Goal: Task Accomplishment & Management: Complete application form

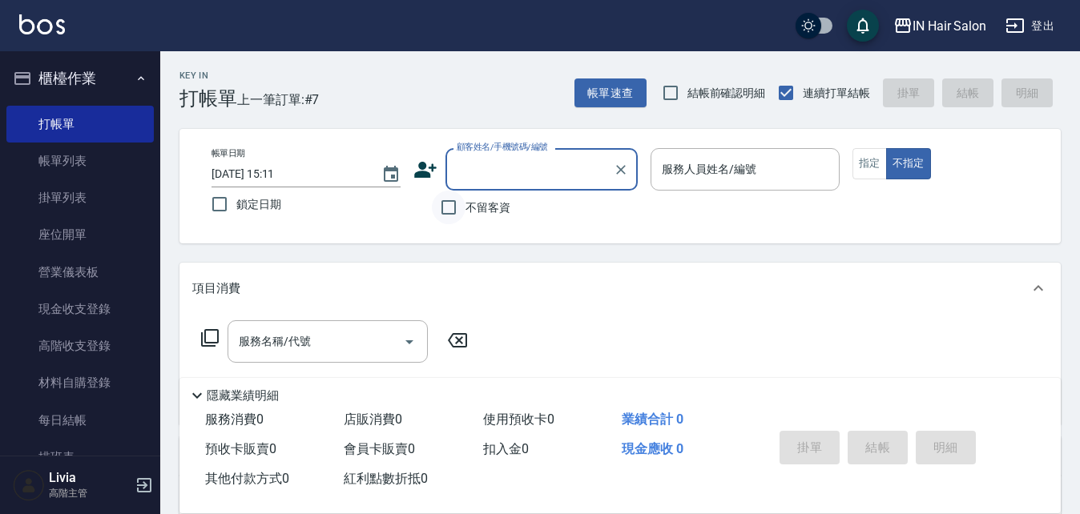
click at [445, 207] on input "不留客資" at bounding box center [449, 208] width 34 height 34
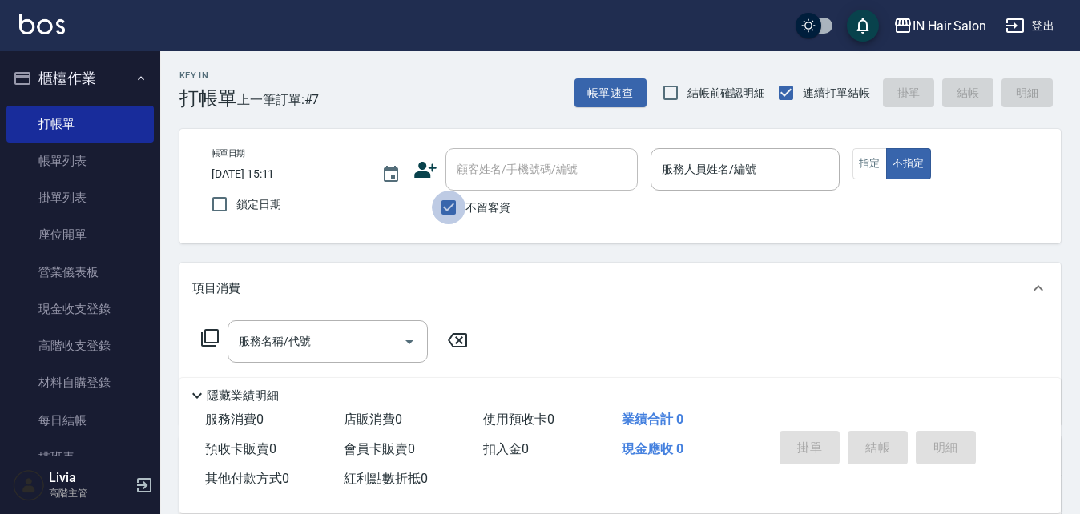
click at [449, 206] on input "不留客資" at bounding box center [449, 208] width 34 height 34
checkbox input "false"
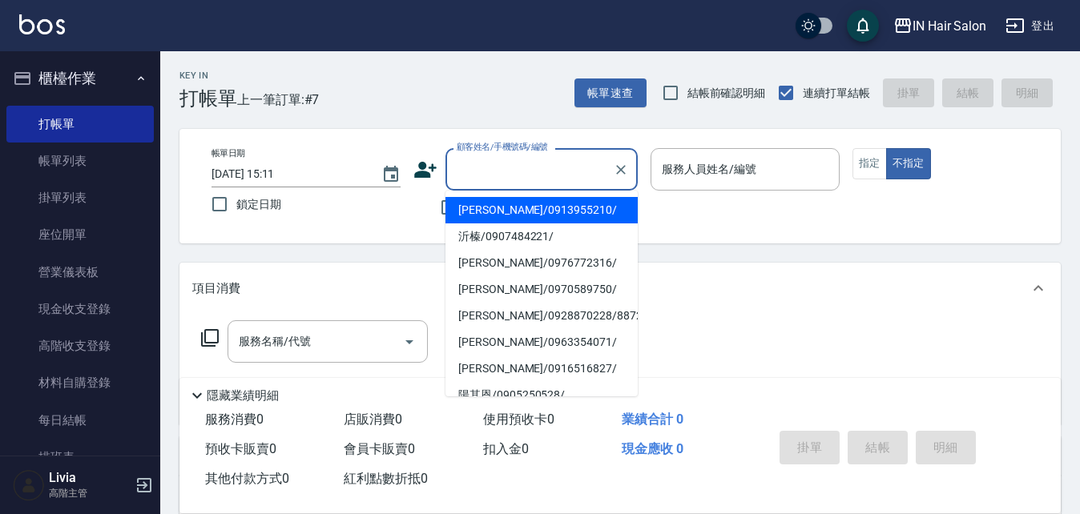
click at [489, 174] on input "顧客姓名/手機號碼/編號" at bounding box center [530, 169] width 154 height 28
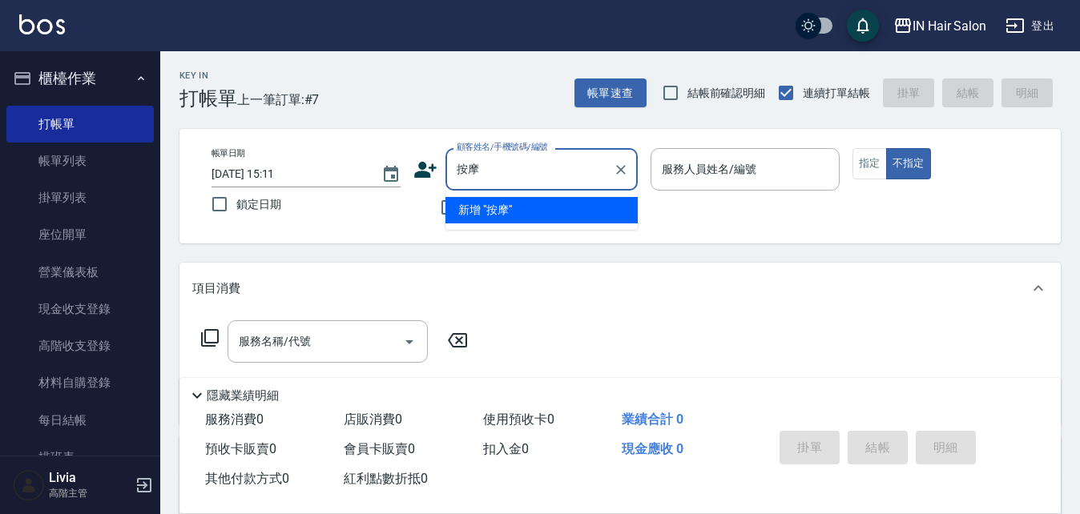
type input "案"
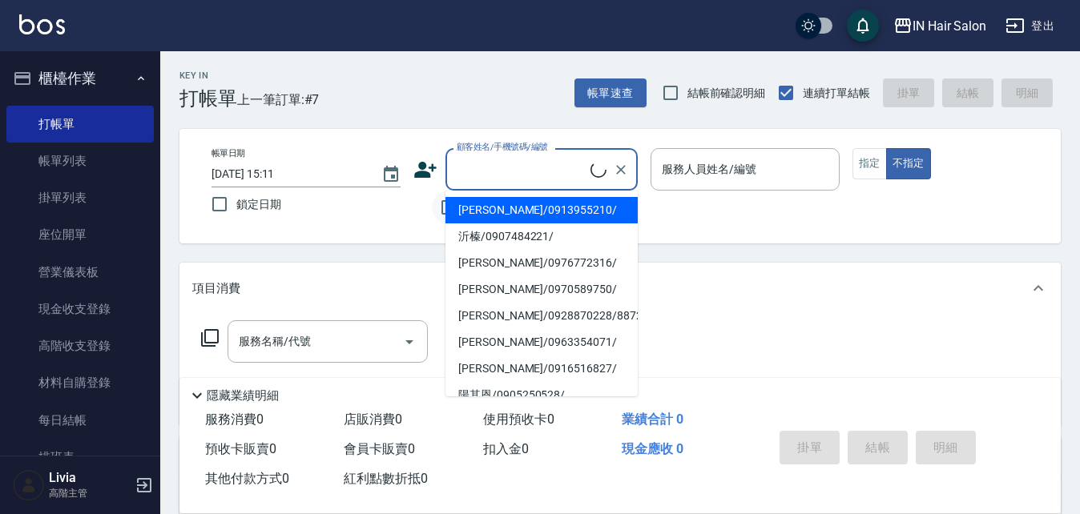
click at [444, 208] on input "不留客資" at bounding box center [449, 208] width 34 height 34
checkbox input "true"
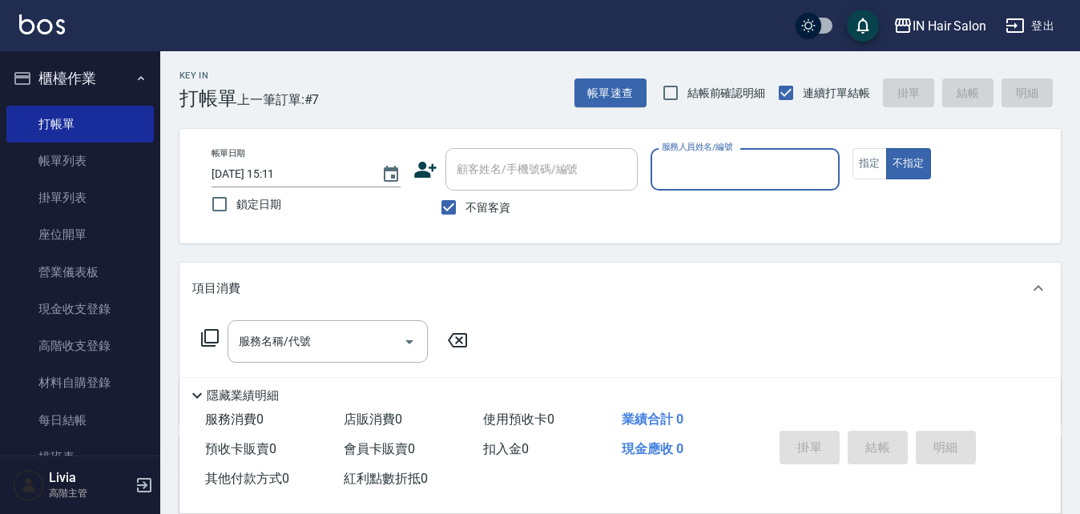
click at [695, 180] on input "服務人員姓名/編號" at bounding box center [745, 169] width 175 height 28
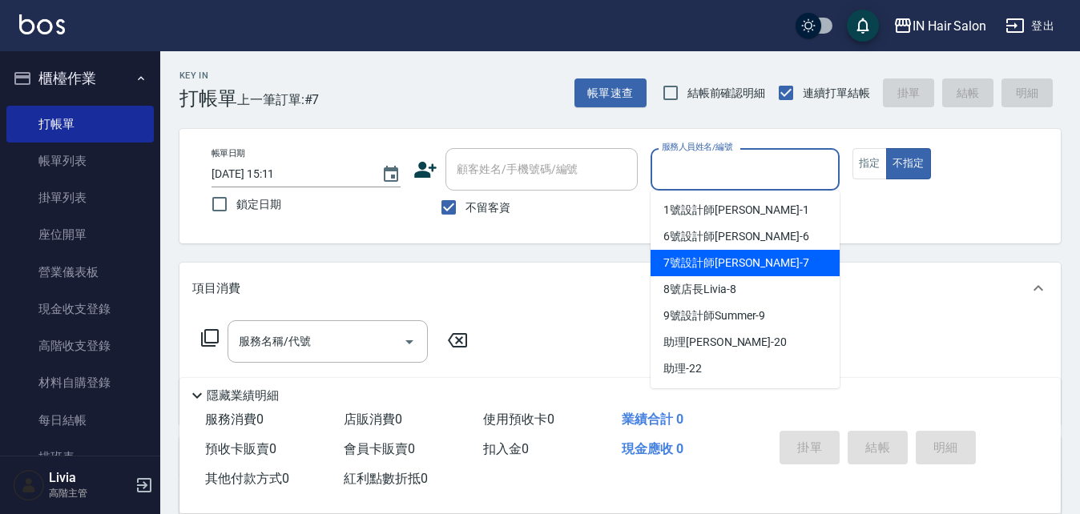
click at [675, 260] on span "7號設計師[PERSON_NAME] -7" at bounding box center [736, 263] width 146 height 17
type input "7號設計師[PERSON_NAME]-7"
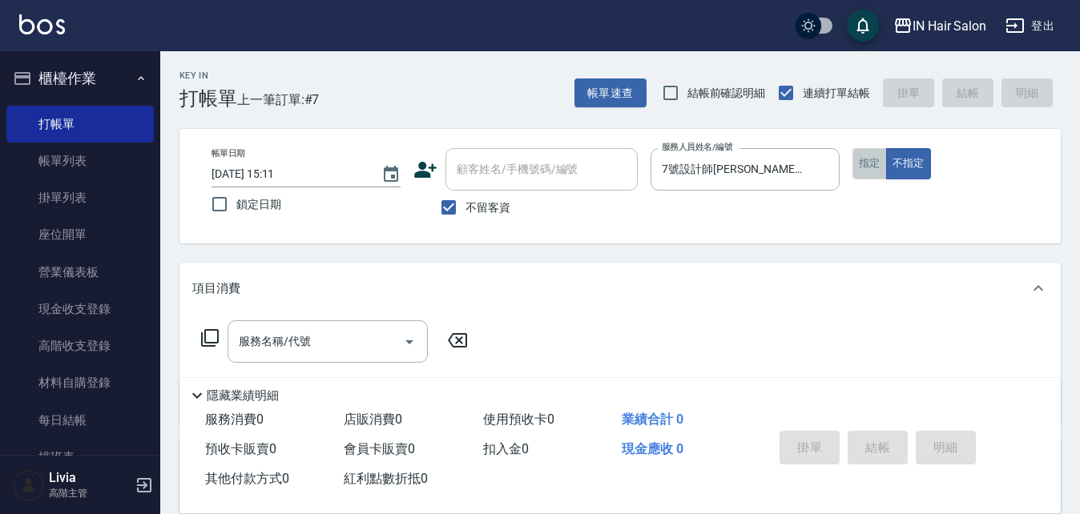
click at [868, 166] on button "指定" at bounding box center [869, 163] width 34 height 31
click at [208, 336] on icon at bounding box center [209, 337] width 19 height 19
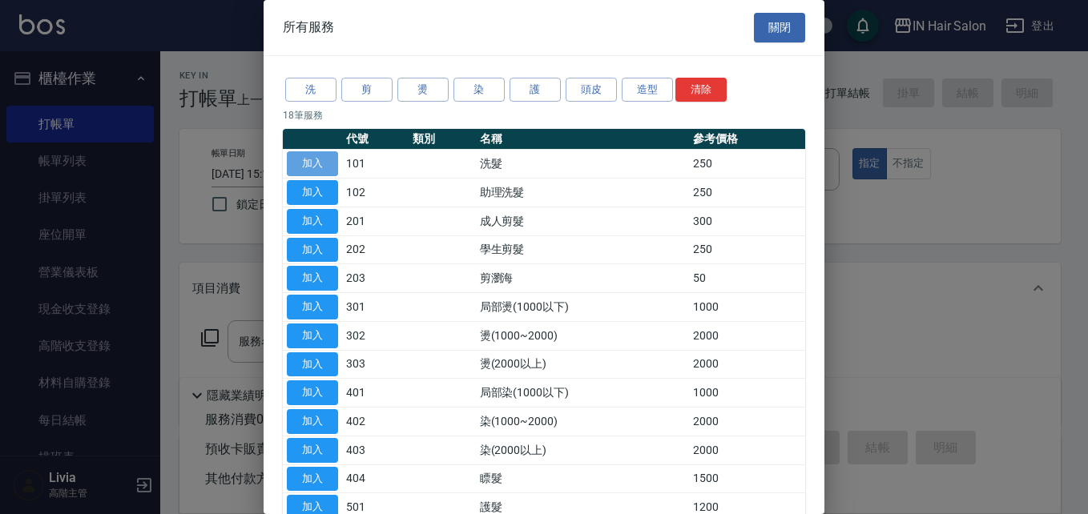
click at [311, 165] on button "加入" at bounding box center [312, 163] width 51 height 25
type input "洗髮(101)"
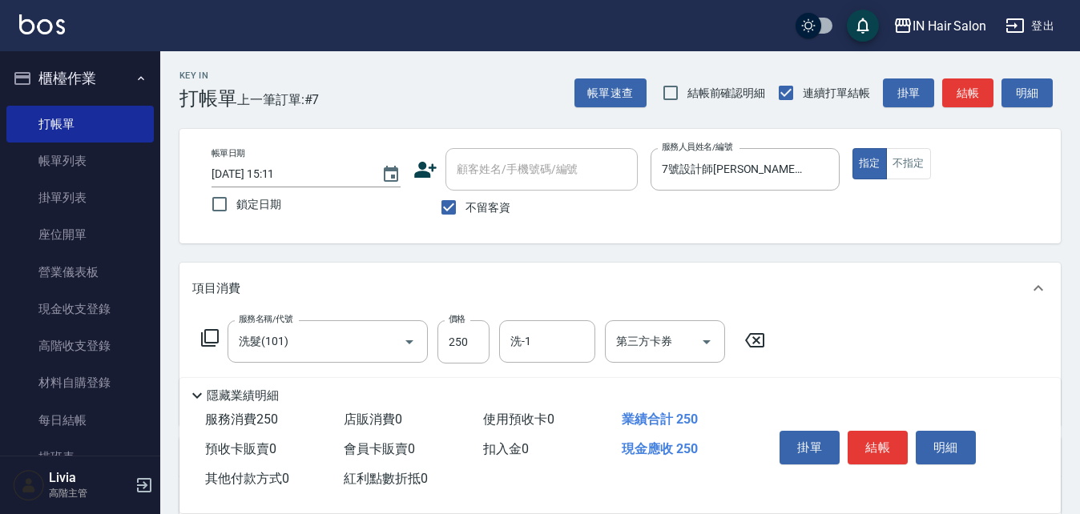
click at [208, 333] on icon at bounding box center [209, 337] width 19 height 19
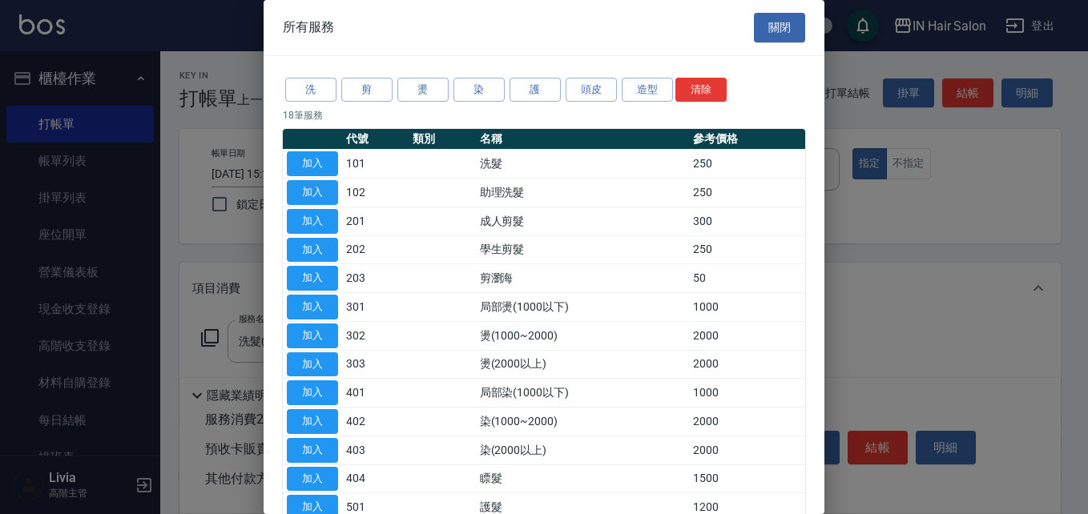
drag, startPoint x: 312, startPoint y: 219, endPoint x: 302, endPoint y: 233, distance: 17.3
click at [312, 220] on button "加入" at bounding box center [312, 221] width 51 height 25
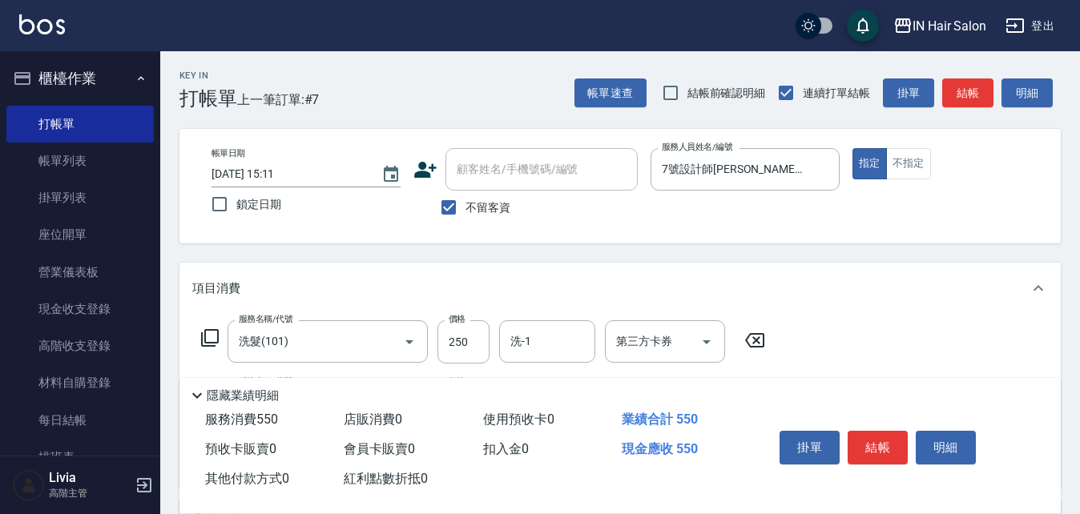
click at [207, 338] on icon at bounding box center [209, 337] width 19 height 19
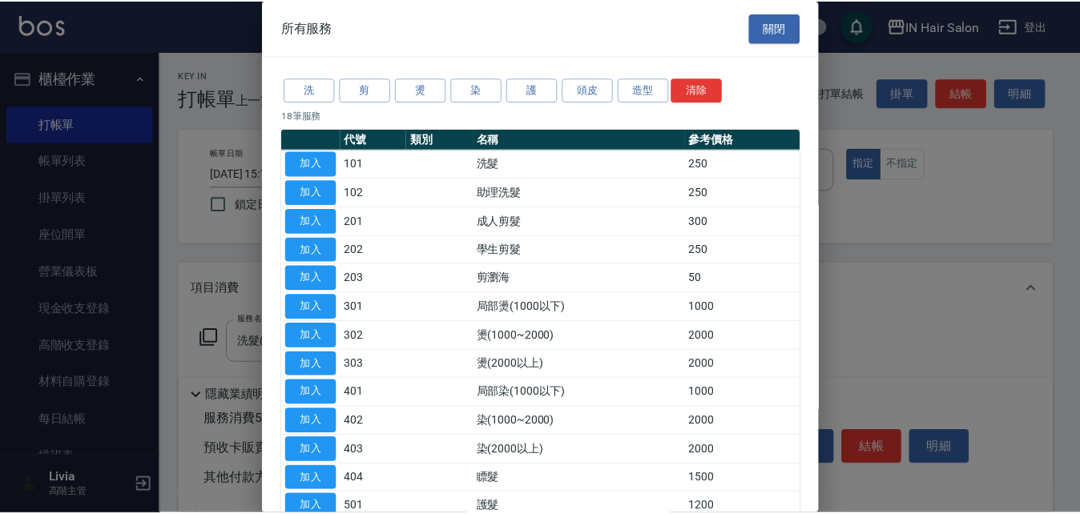
scroll to position [80, 0]
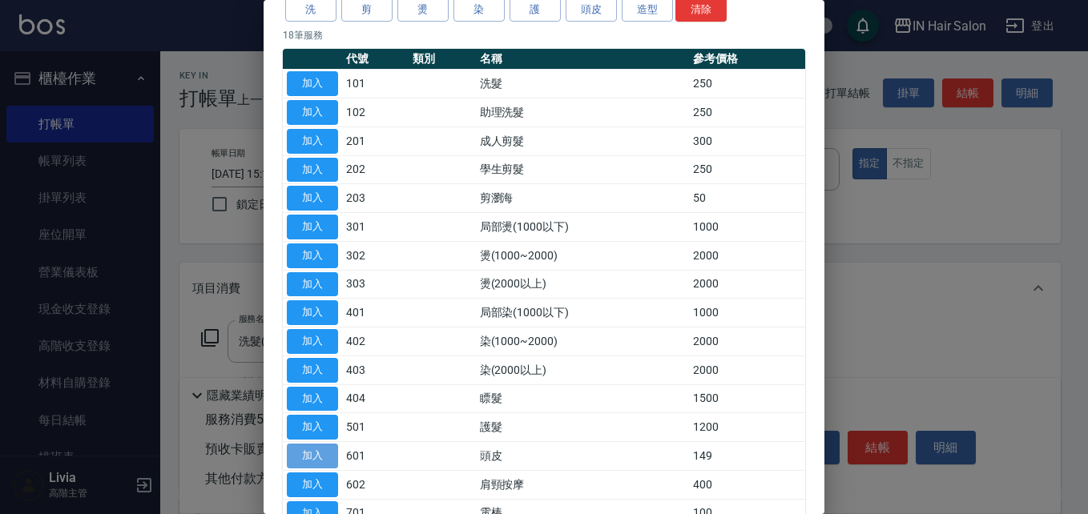
click at [314, 457] on button "加入" at bounding box center [312, 456] width 51 height 25
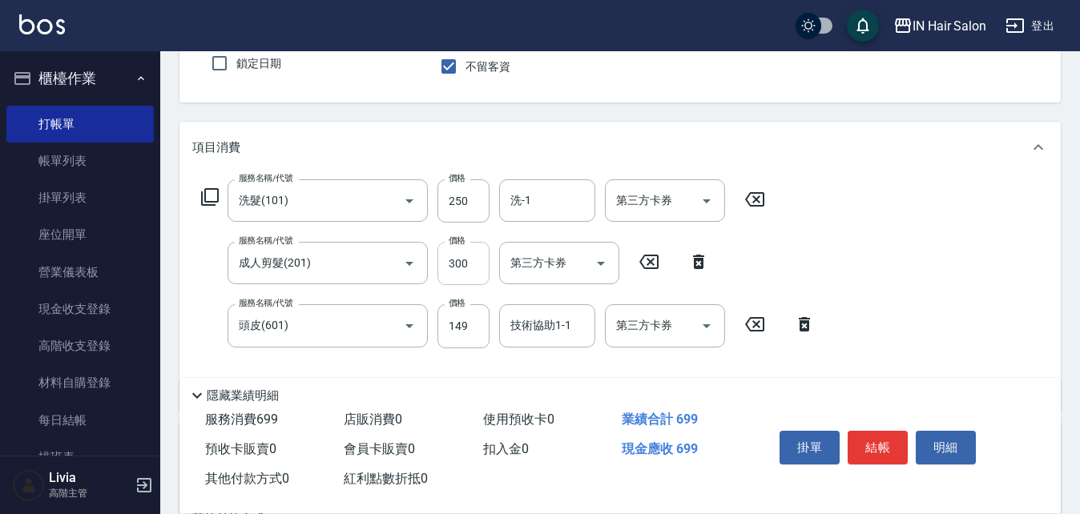
scroll to position [160, 0]
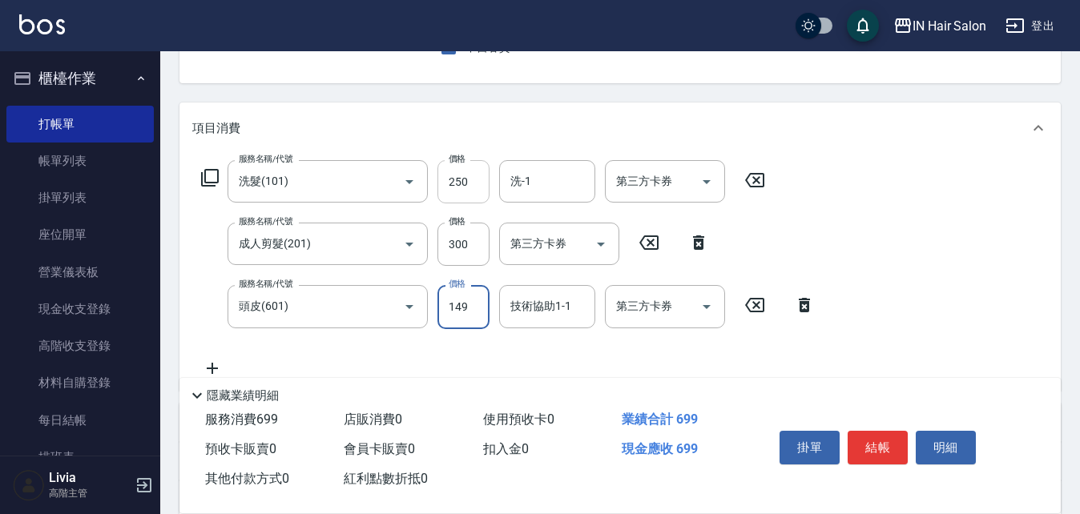
click at [475, 173] on input "250" at bounding box center [463, 181] width 52 height 43
click at [418, 272] on div "服務名稱/代號 洗髮(101) 服務名稱/代號 價格 30 價格 洗-1 洗-1 第三方卡券 第三方卡券 服務名稱/代號 成人剪髮(201) 服務名稱/代號 …" at bounding box center [508, 268] width 632 height 217
click at [458, 179] on input "30" at bounding box center [463, 181] width 52 height 43
type input "300"
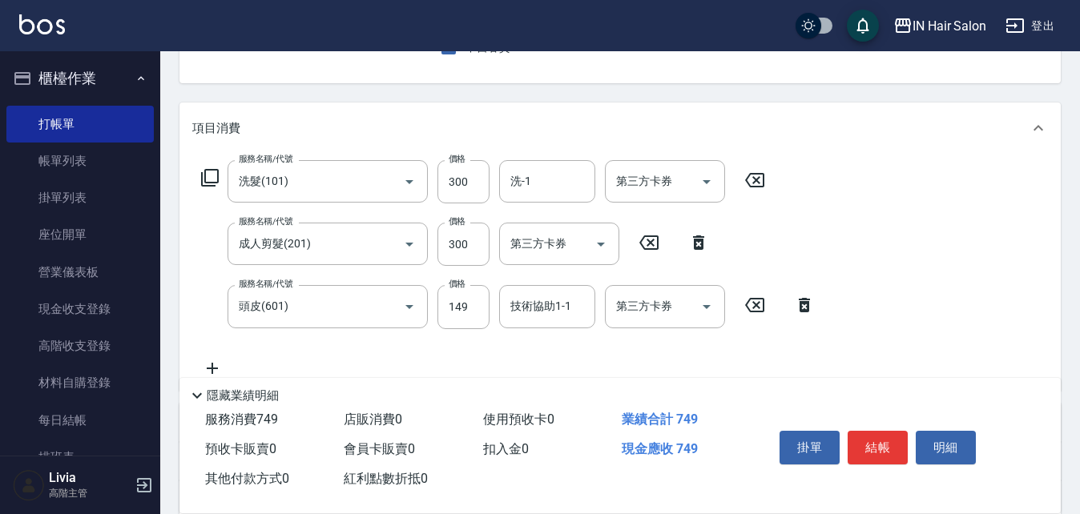
drag, startPoint x: 430, startPoint y: 276, endPoint x: 441, endPoint y: 268, distance: 13.6
click at [430, 276] on div "服務名稱/代號 洗髮(101) 服務名稱/代號 價格 300 價格 洗-1 洗-1 第三方卡券 第三方卡券 服務名稱/代號 成人剪髮(201) 服務名稱/代號…" at bounding box center [508, 268] width 632 height 217
click at [488, 240] on input "300" at bounding box center [463, 244] width 52 height 43
type input "400"
drag, startPoint x: 415, startPoint y: 340, endPoint x: 431, endPoint y: 332, distance: 17.9
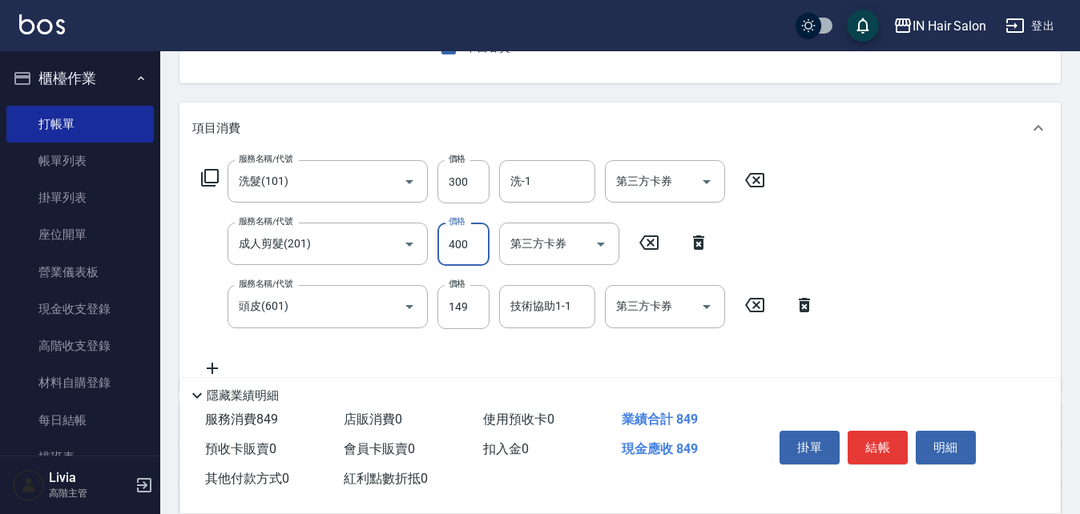
click at [419, 340] on div "服務名稱/代號 洗髮(101) 服務名稱/代號 價格 300 價格 洗-1 洗-1 第三方卡券 第三方卡券 服務名稱/代號 成人剪髮(201) 服務名稱/代號…" at bounding box center [508, 268] width 632 height 217
click at [473, 302] on input "149" at bounding box center [463, 306] width 52 height 43
type input "50"
click at [400, 344] on div "服務名稱/代號 洗髮(101) 服務名稱/代號 價格 300 價格 洗-1 洗-1 第三方卡券 第三方卡券 服務名稱/代號 成人剪髮(201) 服務名稱/代號…" at bounding box center [508, 268] width 632 height 217
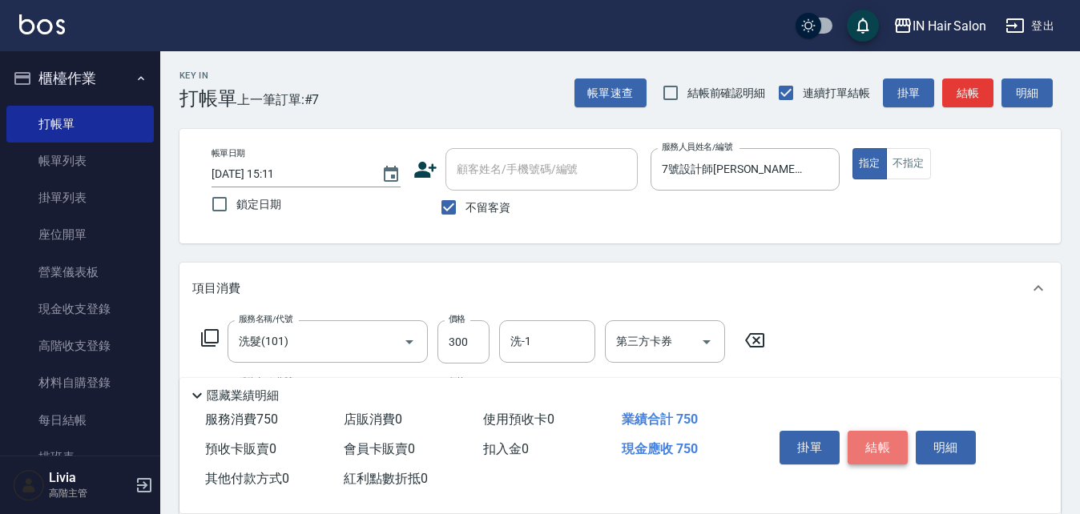
click at [895, 437] on button "結帳" at bounding box center [878, 448] width 60 height 34
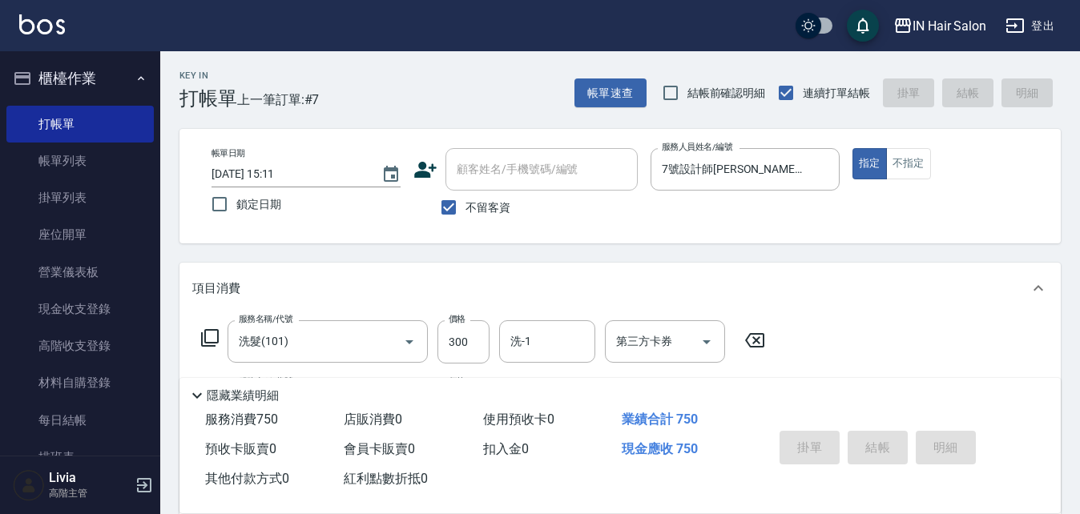
type input "[DATE] 16:56"
